Goal: Transaction & Acquisition: Subscribe to service/newsletter

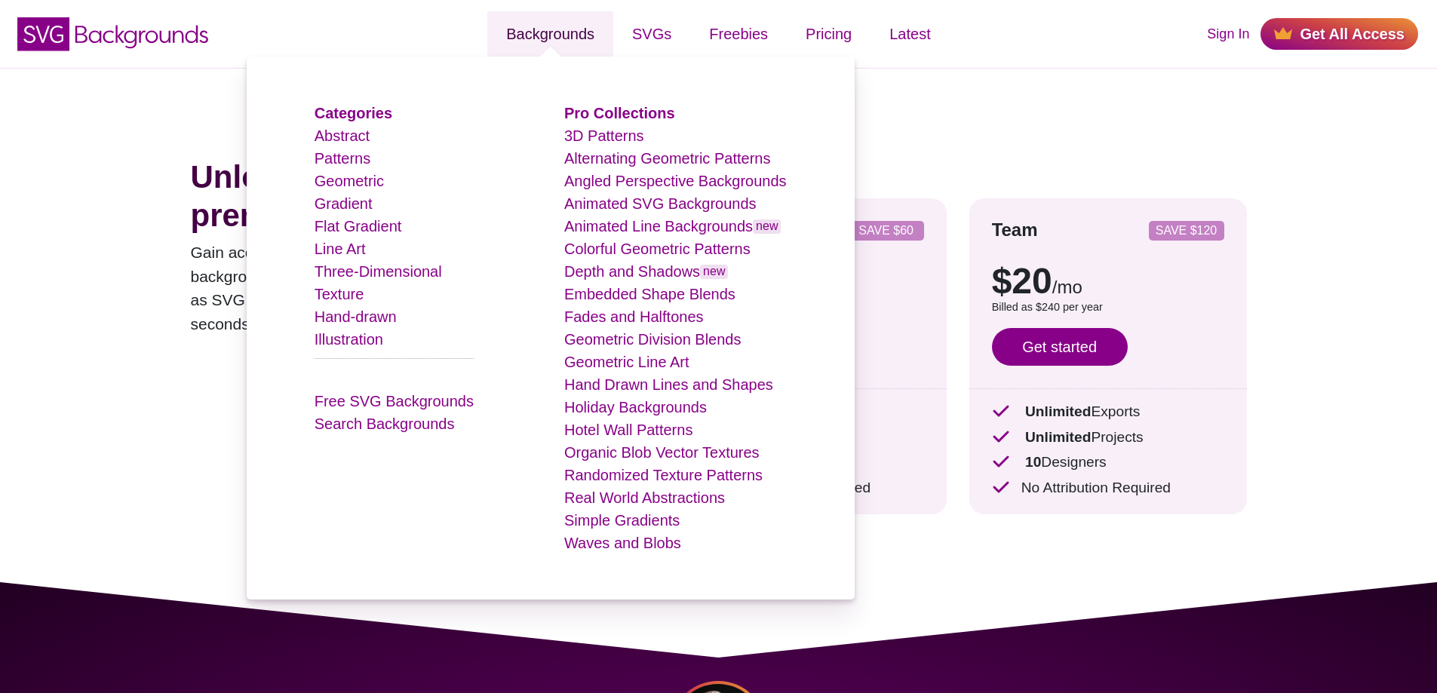
click at [549, 29] on link "Backgrounds" at bounding box center [550, 33] width 126 height 45
click at [364, 226] on link "Flat Gradient" at bounding box center [359, 226] width 88 height 17
